Goal: Browse casually: Explore the website without a specific task or goal

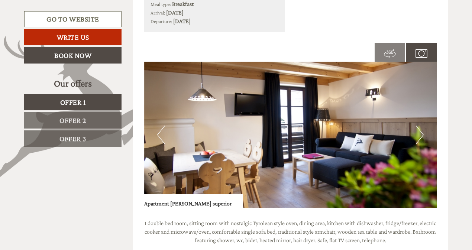
scroll to position [421, 0]
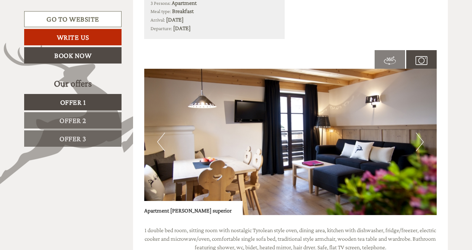
click at [421, 61] on img at bounding box center [421, 61] width 12 height 12
click at [416, 59] on img at bounding box center [421, 61] width 12 height 12
click at [317, 168] on img at bounding box center [290, 142] width 293 height 146
click at [418, 140] on button "Next" at bounding box center [420, 142] width 8 height 19
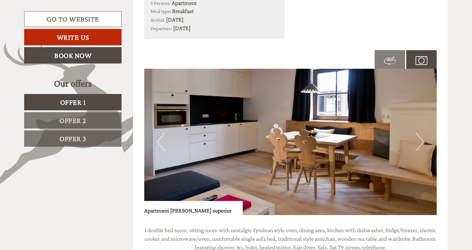
click at [420, 140] on button "Next" at bounding box center [420, 142] width 8 height 19
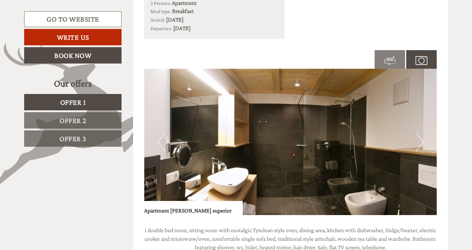
click at [418, 144] on button "Next" at bounding box center [420, 142] width 8 height 19
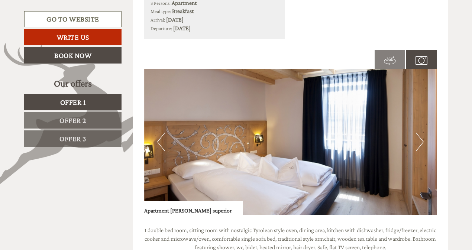
click at [418, 141] on button "Next" at bounding box center [420, 142] width 8 height 19
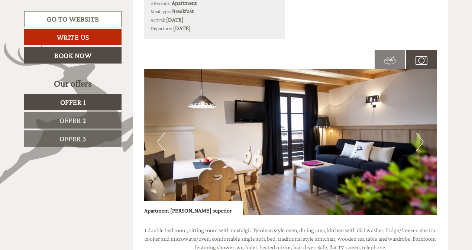
drag, startPoint x: 471, startPoint y: 40, endPoint x: 473, endPoint y: 46, distance: 6.7
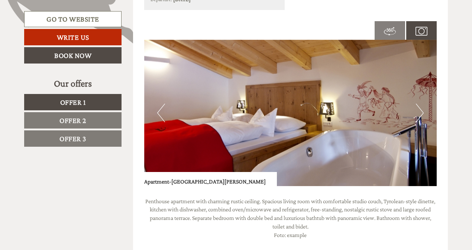
scroll to position [989, 0]
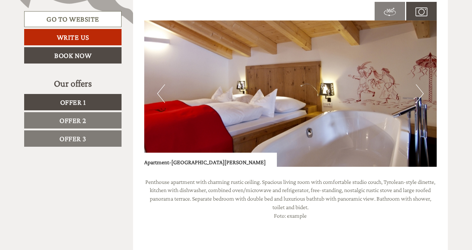
click at [421, 84] on button "Next" at bounding box center [420, 93] width 8 height 19
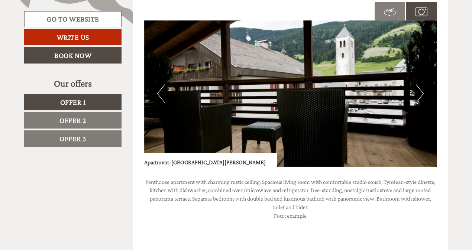
click at [421, 84] on button "Next" at bounding box center [420, 93] width 8 height 19
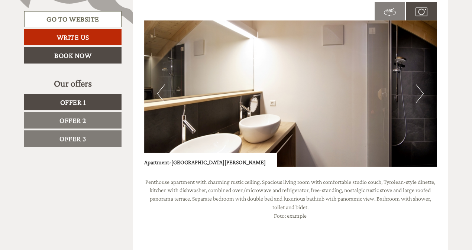
click at [421, 84] on button "Next" at bounding box center [420, 93] width 8 height 19
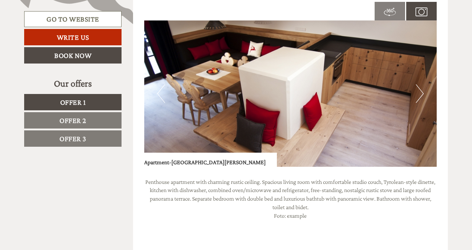
click at [421, 85] on button "Next" at bounding box center [420, 93] width 8 height 19
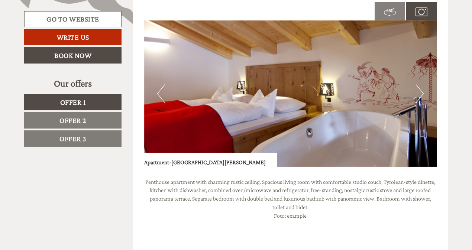
click at [421, 85] on button "Next" at bounding box center [420, 93] width 8 height 19
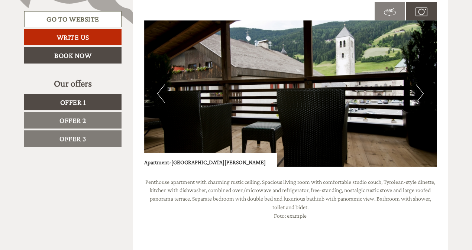
click at [421, 85] on button "Next" at bounding box center [420, 93] width 8 height 19
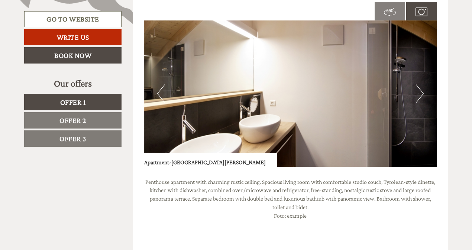
click at [421, 85] on button "Next" at bounding box center [420, 93] width 8 height 19
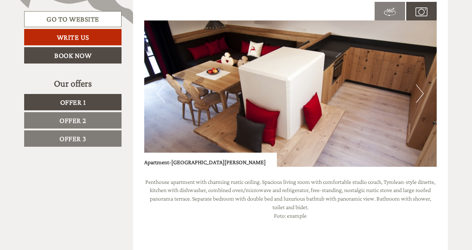
click at [421, 85] on button "Next" at bounding box center [420, 93] width 8 height 19
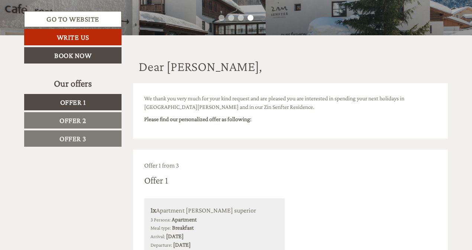
scroll to position [65, 0]
